Goal: Task Accomplishment & Management: Manage account settings

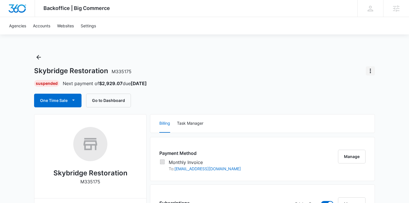
click at [369, 71] on icon "Actions" at bounding box center [370, 70] width 7 height 7
click at [346, 103] on div "Close Account" at bounding box center [348, 104] width 28 height 4
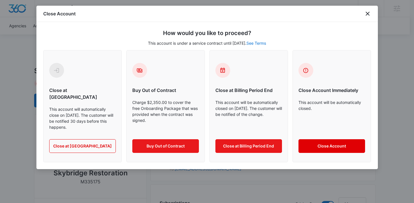
click at [319, 139] on button "Close Account" at bounding box center [331, 146] width 67 height 14
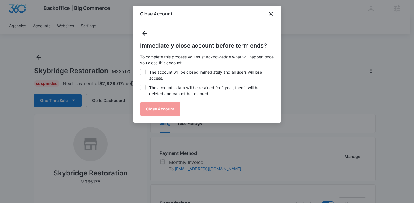
click at [143, 70] on icon at bounding box center [142, 71] width 5 height 5
click at [140, 69] on input "The account will be closed immediately and all users will lose access." at bounding box center [140, 69] width 0 height 0
checkbox input "true"
click at [149, 87] on label "The account's data will be retained for 1 year, then it will be deleted and can…" at bounding box center [207, 90] width 134 height 12
click at [140, 85] on input "The account's data will be retained for 1 year, then it will be deleted and can…" at bounding box center [140, 84] width 0 height 0
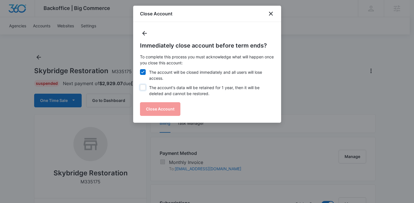
checkbox input "true"
click at [169, 102] on div "Immediately close account before term ends? To complete this process you must a…" at bounding box center [207, 78] width 134 height 74
click at [169, 106] on button "Close Account" at bounding box center [160, 109] width 40 height 14
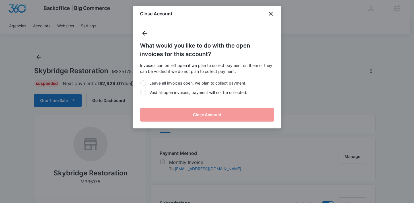
click at [140, 80] on div "Leave all invoices open, we plan to collect payment. Void all open invoices, pa…" at bounding box center [207, 87] width 134 height 22
click at [143, 91] on div at bounding box center [143, 93] width 6 height 6
click at [140, 92] on input "Void all open invoices, payment will not be collected." at bounding box center [140, 92] width 0 height 0
radio input "true"
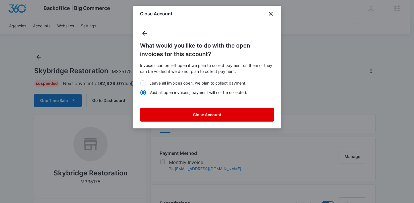
click at [193, 113] on button "Close Account" at bounding box center [207, 115] width 134 height 14
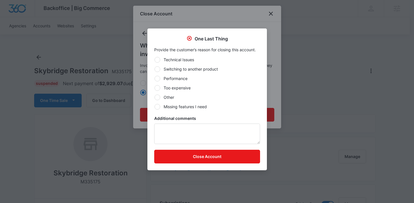
click at [160, 96] on label "Other" at bounding box center [207, 97] width 106 height 6
click at [154, 97] on input "Other" at bounding box center [154, 97] width 0 height 0
radio input "true"
click at [183, 130] on textarea "Additional comments" at bounding box center [207, 133] width 106 height 20
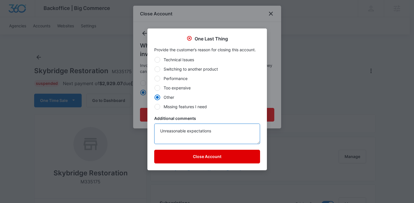
type textarea "Unreasonable expectations"
click at [207, 156] on button "Close Account" at bounding box center [207, 157] width 106 height 14
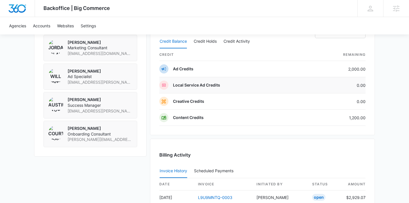
scroll to position [520, 0]
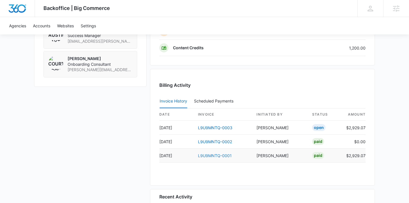
click at [212, 157] on link "L9U9MNTQ-0001" at bounding box center [215, 155] width 34 height 5
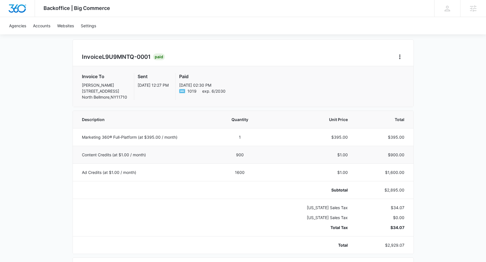
scroll to position [43, 0]
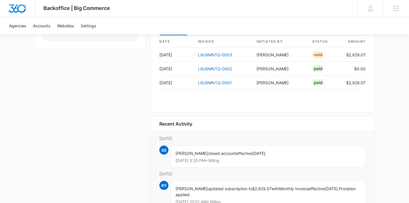
scroll to position [556, 0]
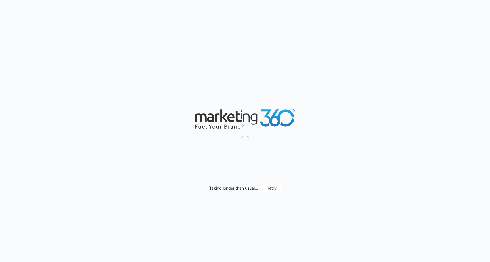
click at [291, 51] on div "Taking longer than usual... Retry" at bounding box center [245, 131] width 490 height 262
